Goal: Task Accomplishment & Management: Use online tool/utility

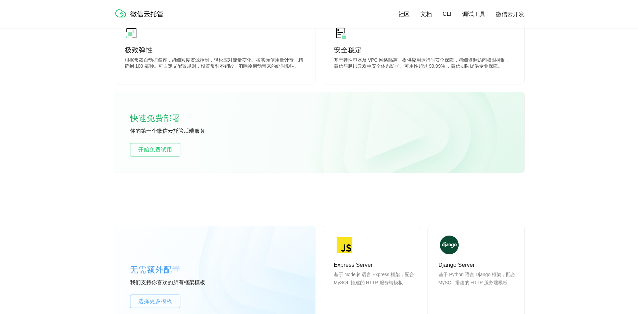
scroll to position [402, 0]
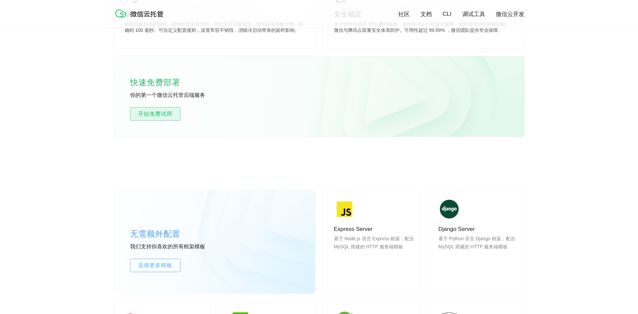
click at [156, 115] on span "开始免费试用" at bounding box center [155, 114] width 50 height 8
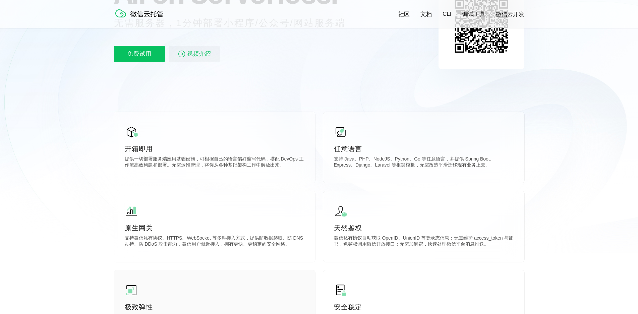
scroll to position [101, 0]
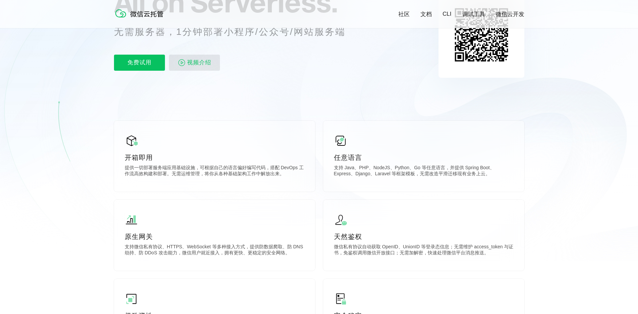
click at [186, 66] on p "视频介绍" at bounding box center [194, 63] width 51 height 16
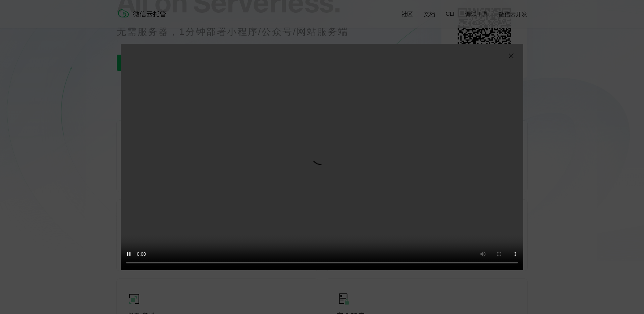
drag, startPoint x: 509, startPoint y: 55, endPoint x: 468, endPoint y: 77, distance: 46.8
drag, startPoint x: 468, startPoint y: 77, endPoint x: 440, endPoint y: 86, distance: 29.8
click at [440, 86] on video "抱歉，您的浏览器暂不支持播放此视频" at bounding box center [322, 157] width 402 height 226
click at [511, 58] on img at bounding box center [511, 56] width 8 height 8
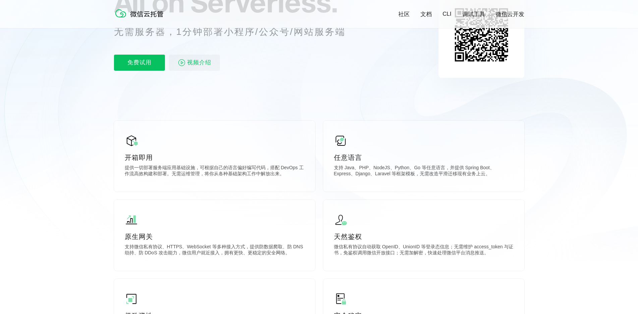
click at [42, 191] on icon at bounding box center [319, 80] width 644 height 362
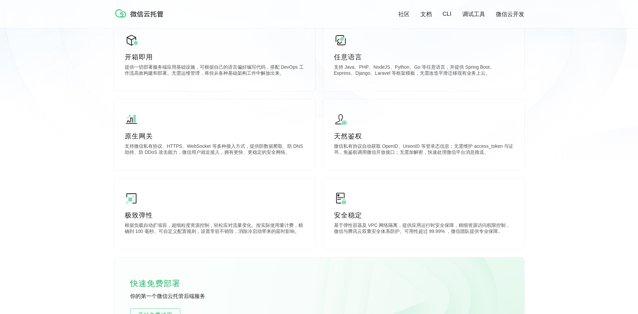
scroll to position [335, 0]
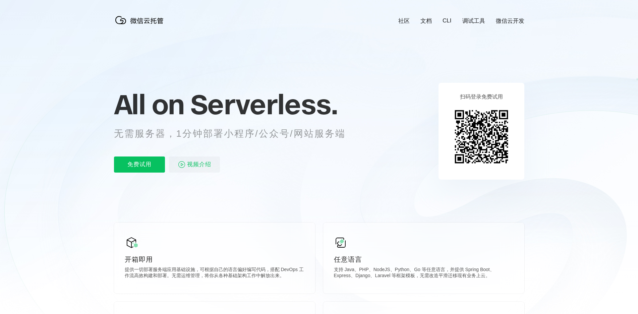
scroll to position [0, 1192]
click at [144, 162] on p "免费试用" at bounding box center [139, 165] width 51 height 16
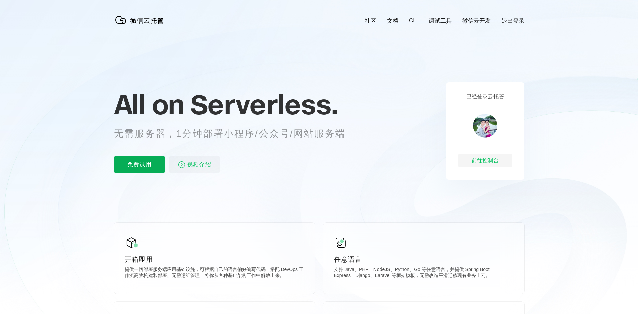
scroll to position [0, 1192]
click at [491, 162] on div "前往控制台" at bounding box center [485, 160] width 54 height 13
